Goal: Information Seeking & Learning: Check status

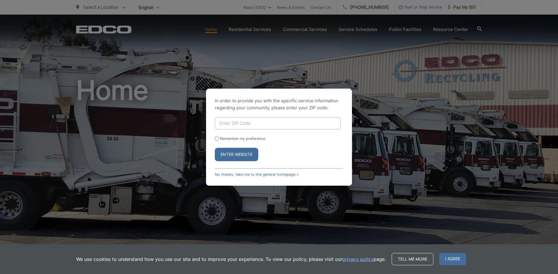
click at [249, 127] on input "Enter ZIP Code" at bounding box center [278, 123] width 126 height 12
type input "92123"
click at [244, 158] on button "Enter Website" at bounding box center [237, 154] width 44 height 13
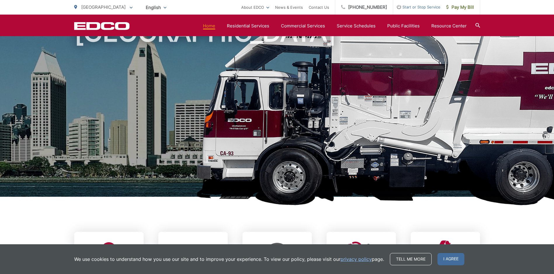
scroll to position [175, 0]
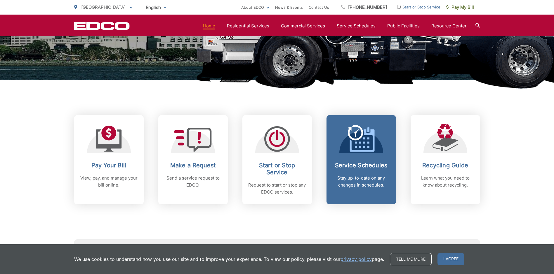
click at [372, 171] on div "Service Schedules Stay up-to-date on any changes in schedules." at bounding box center [361, 175] width 58 height 27
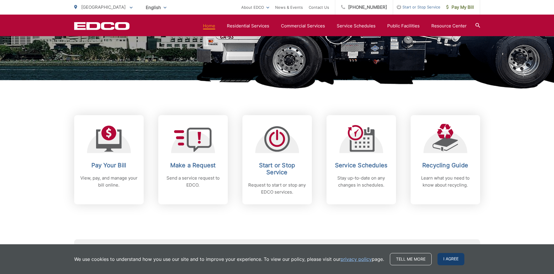
click at [451, 260] on span "I agree" at bounding box center [450, 259] width 27 height 12
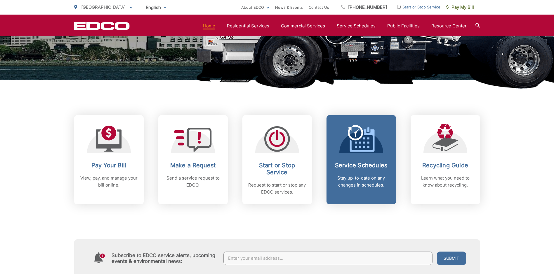
click at [363, 152] on span at bounding box center [361, 139] width 27 height 28
click at [362, 125] on icon at bounding box center [361, 138] width 27 height 27
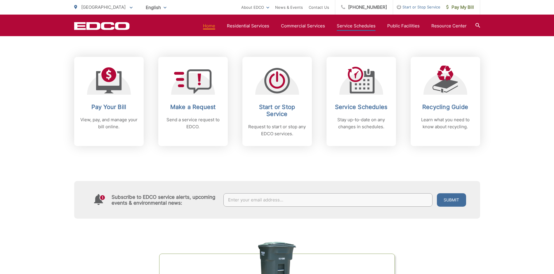
click at [353, 27] on link "Service Schedules" at bounding box center [356, 25] width 39 height 7
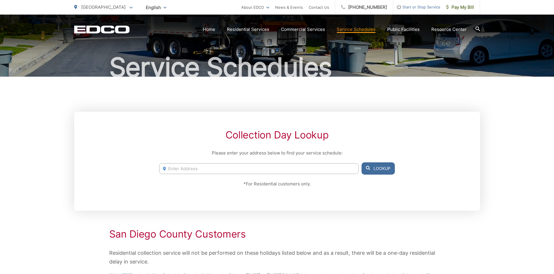
scroll to position [58, 0]
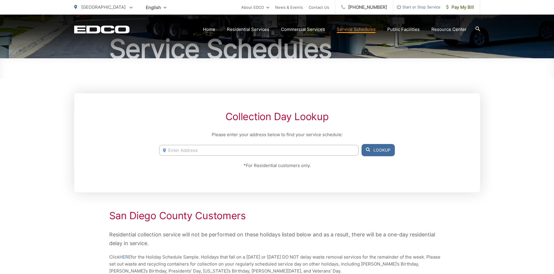
click at [214, 150] on input "Enter Address" at bounding box center [258, 150] width 199 height 11
type input "8683 IVERSON ST"
click at [376, 150] on button "Lookup" at bounding box center [377, 150] width 33 height 12
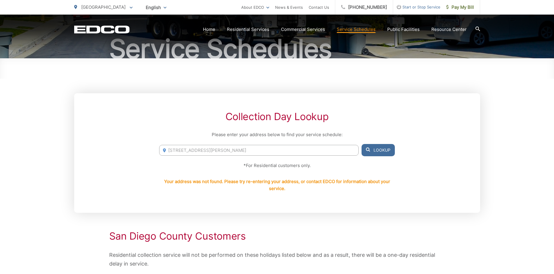
drag, startPoint x: 260, startPoint y: 151, endPoint x: 156, endPoint y: 152, distance: 104.0
click at [156, 152] on div "Collection Day Lookup Please enter your address below to find your service sche…" at bounding box center [277, 153] width 406 height 120
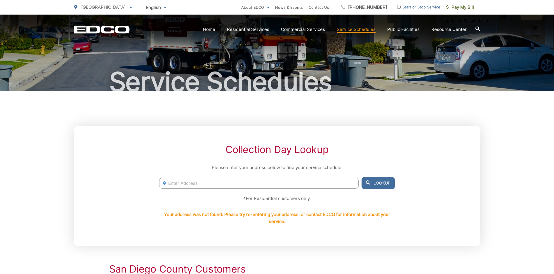
scroll to position [0, 0]
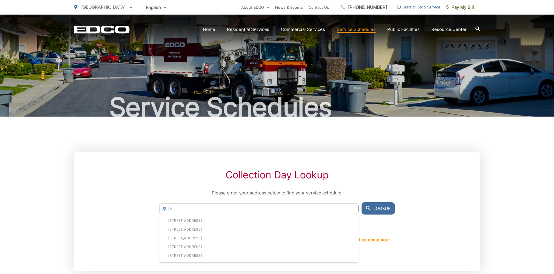
type input "I"
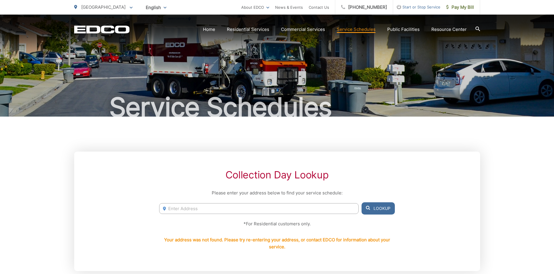
scroll to position [29, 0]
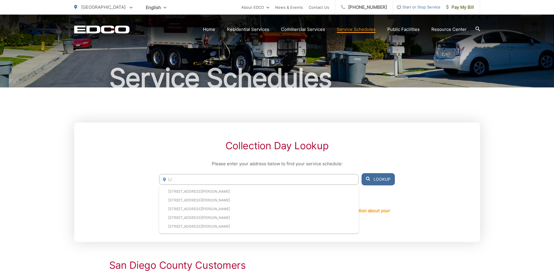
type input "L"
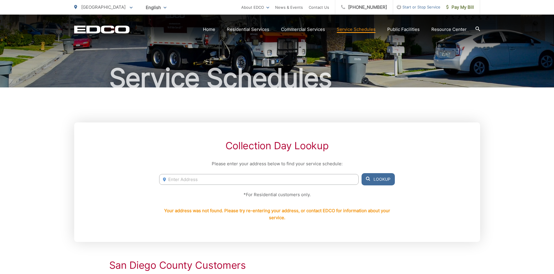
scroll to position [0, 0]
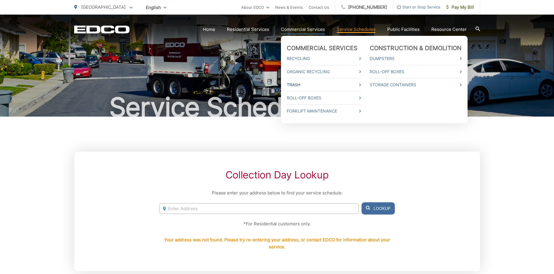
click at [361, 84] on link "Trash" at bounding box center [324, 84] width 74 height 7
